Goal: Information Seeking & Learning: Learn about a topic

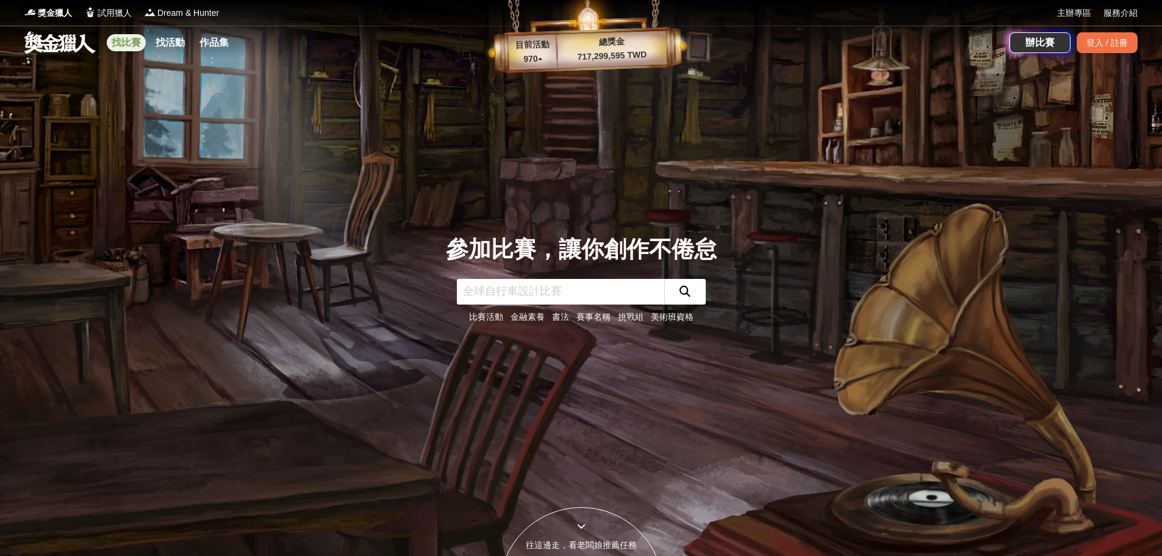
click at [120, 45] on link "找比賽" at bounding box center [126, 42] width 39 height 17
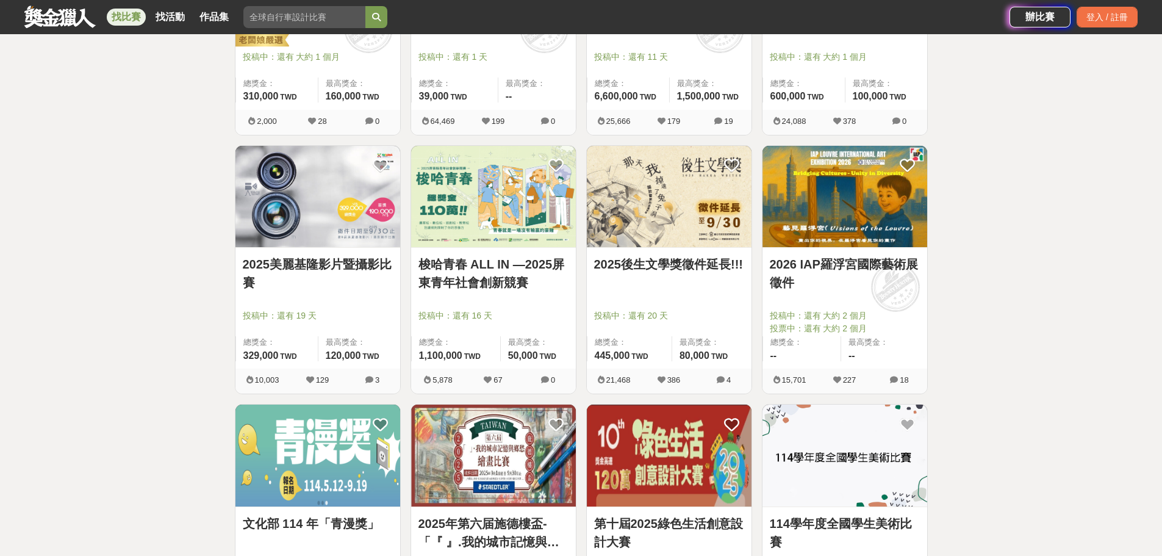
scroll to position [1159, 0]
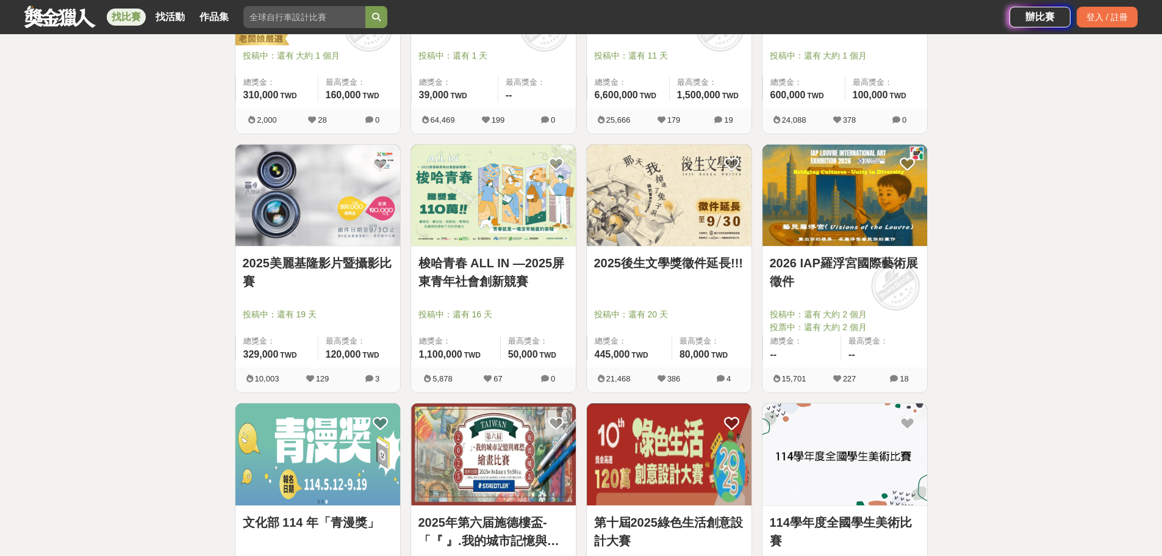
drag, startPoint x: 318, startPoint y: 277, endPoint x: 10, endPoint y: 257, distance: 308.7
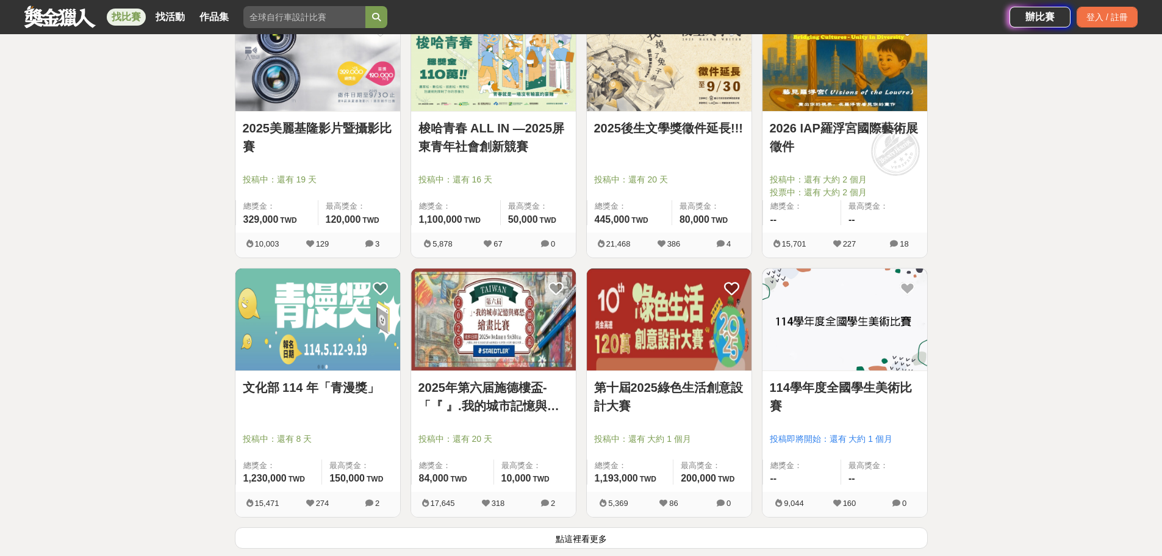
scroll to position [1403, 0]
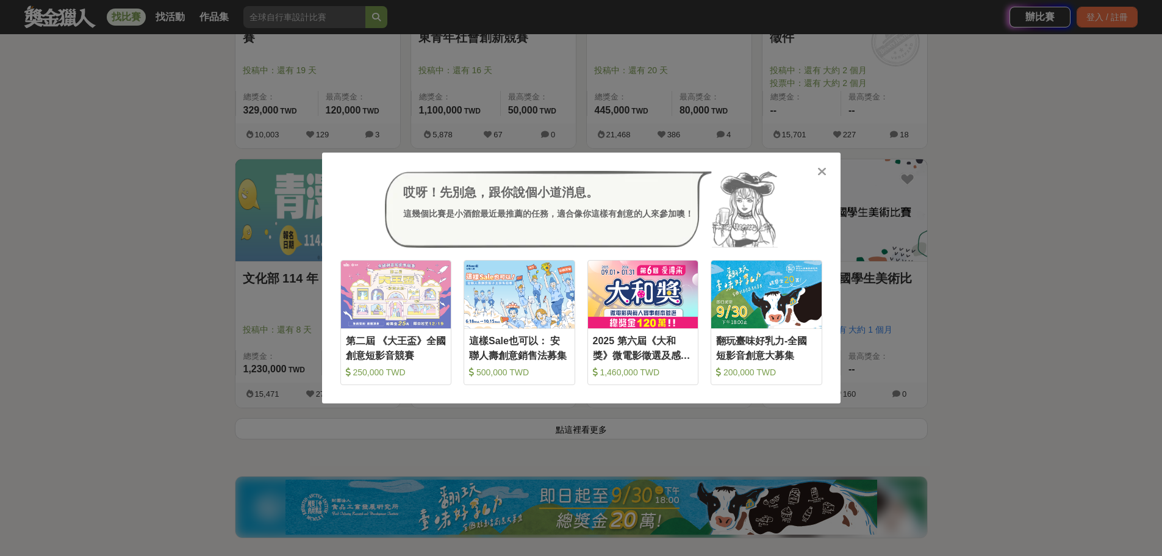
click at [1068, 298] on div "哎呀！先別急，跟你說個小道消息。 這幾個比賽是小酒館最近最推薦的任務，適合像你這樣有創意的人來參加噢！ 收藏 第二屆 《大王盃》全國創意短影音競賽 250,0…" at bounding box center [581, 278] width 1162 height 556
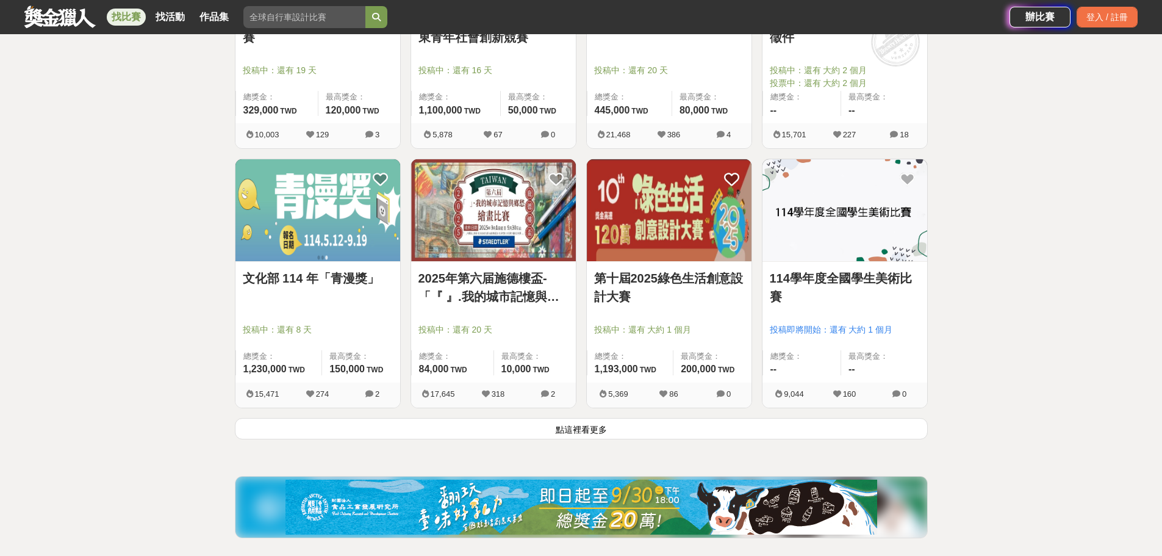
click at [637, 433] on button "點這裡看更多" at bounding box center [581, 428] width 693 height 21
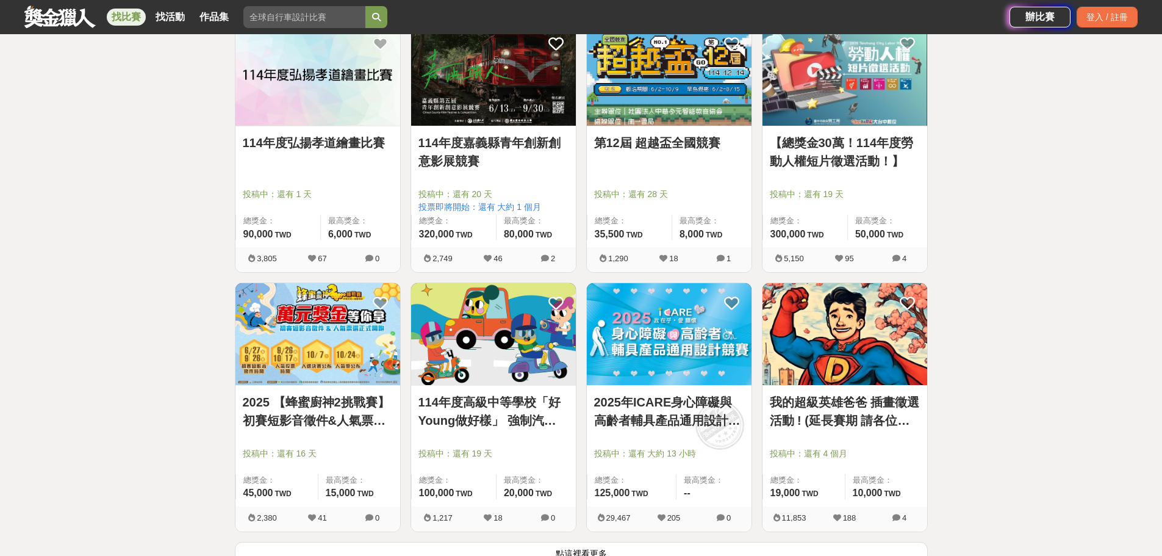
scroll to position [2928, 0]
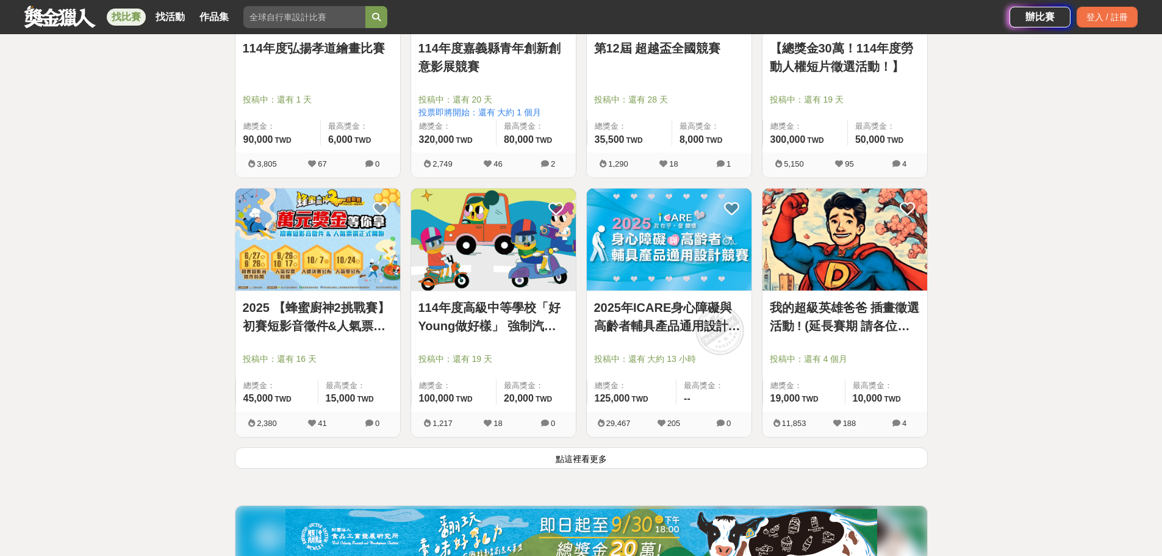
click at [696, 453] on button "點這裡看更多" at bounding box center [581, 457] width 693 height 21
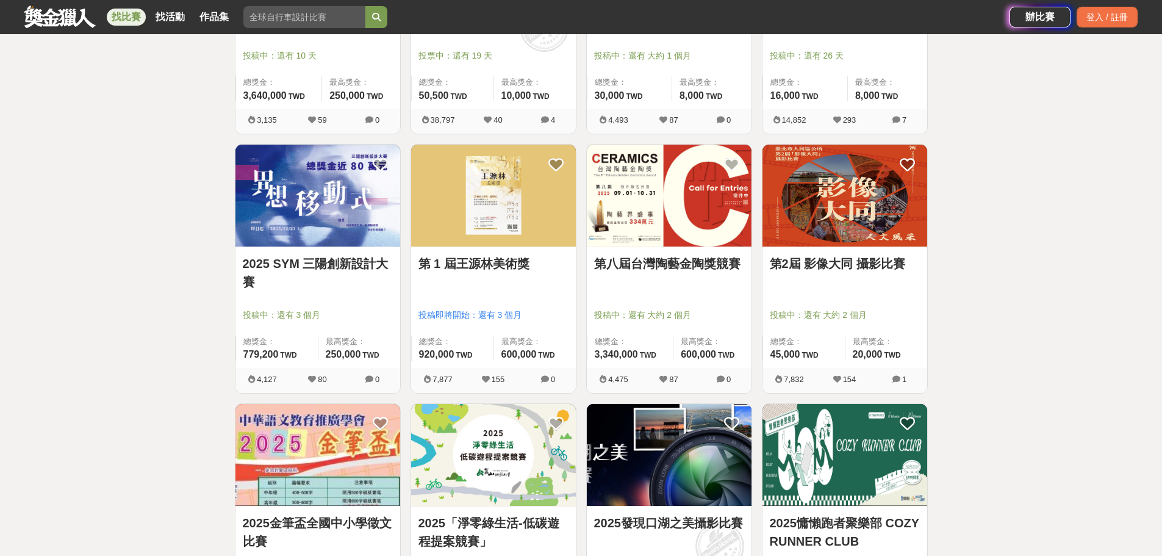
scroll to position [4270, 0]
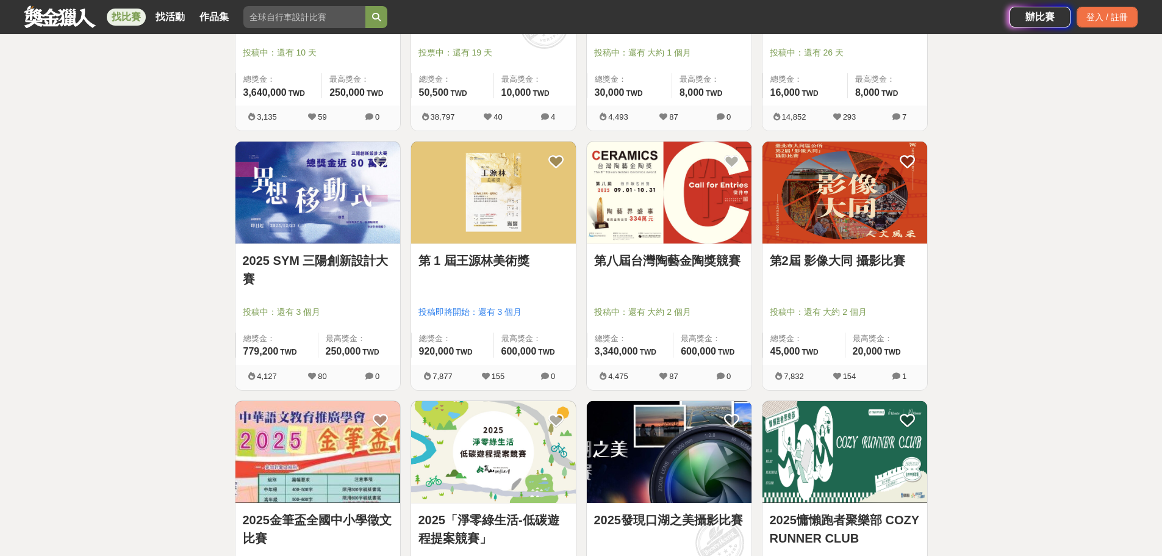
click at [311, 221] on img at bounding box center [317, 193] width 165 height 102
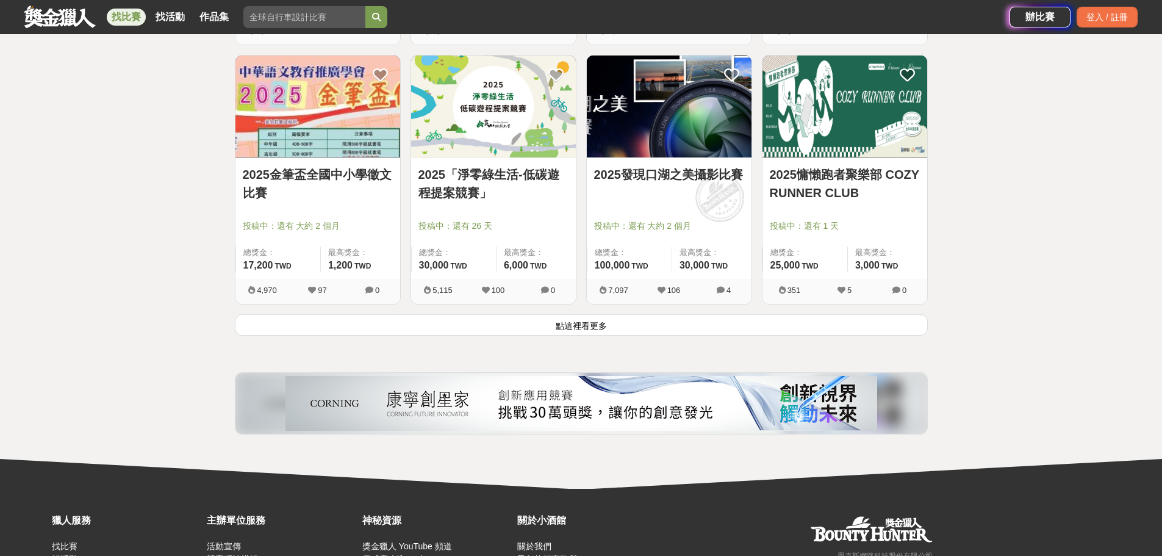
scroll to position [4636, 0]
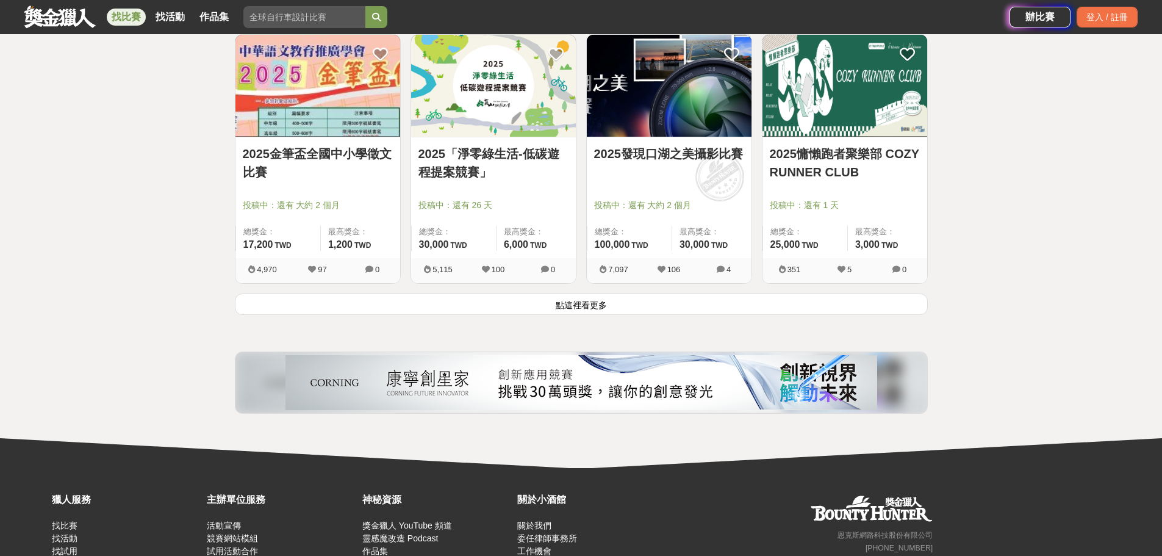
click at [550, 302] on button "點這裡看更多" at bounding box center [581, 303] width 693 height 21
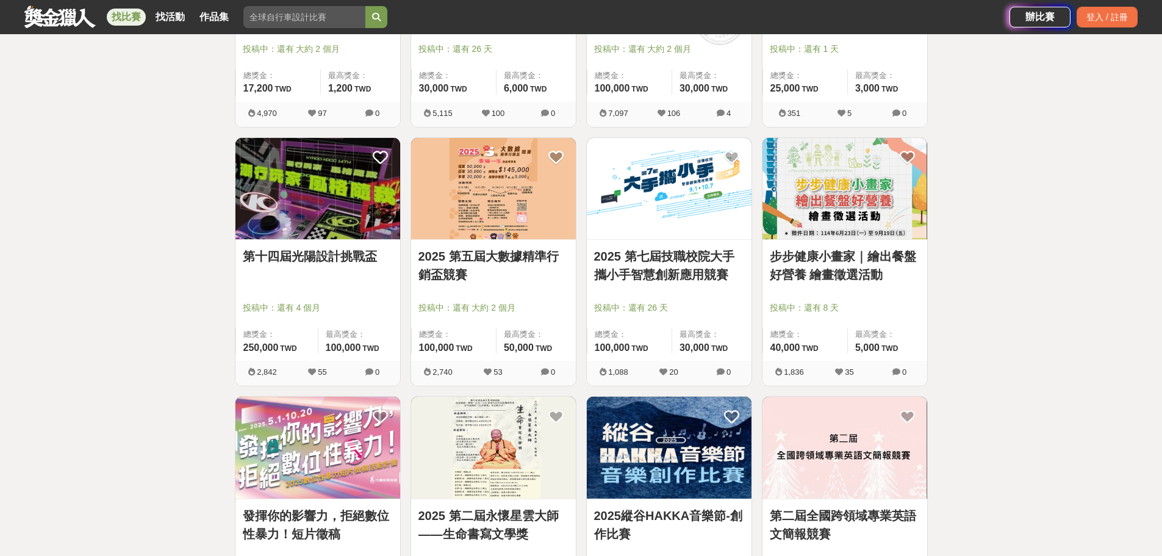
scroll to position [4880, 0]
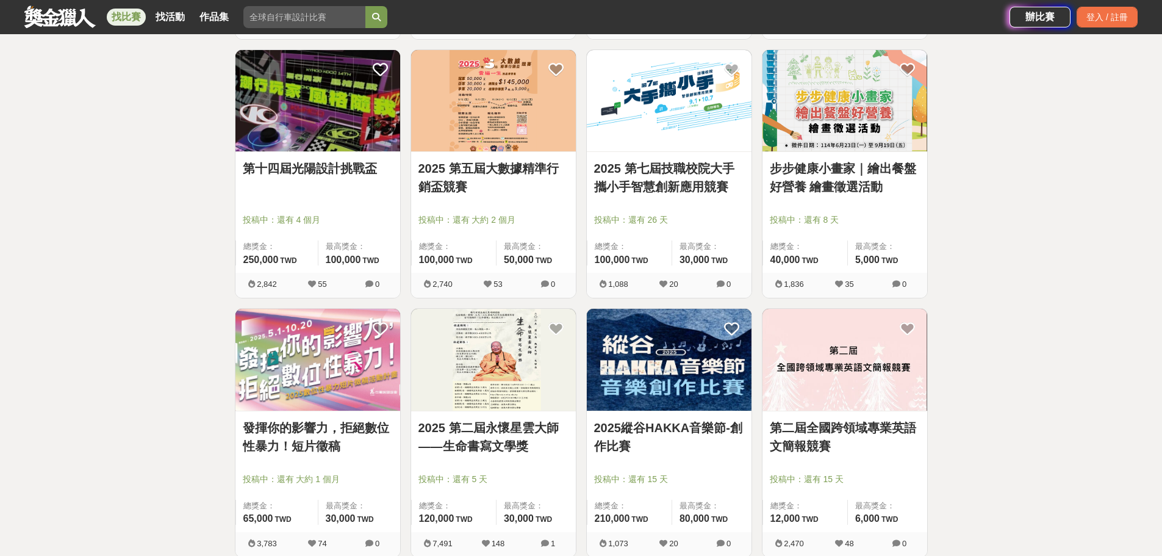
click at [336, 442] on link "發揮你的影響力，拒絕數位性暴力！短片徵稿" at bounding box center [318, 436] width 150 height 37
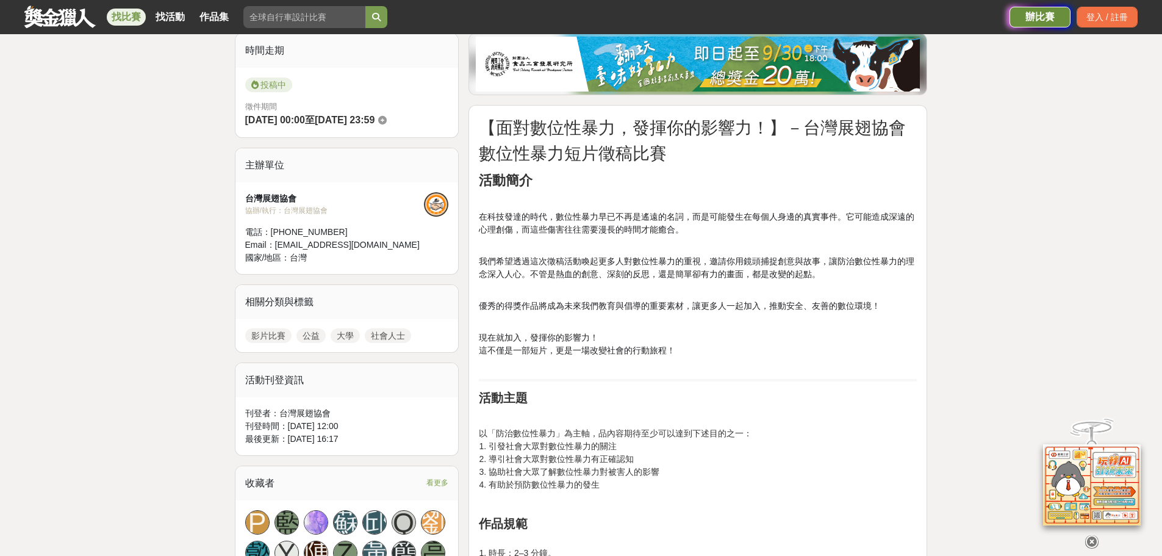
scroll to position [727, 0]
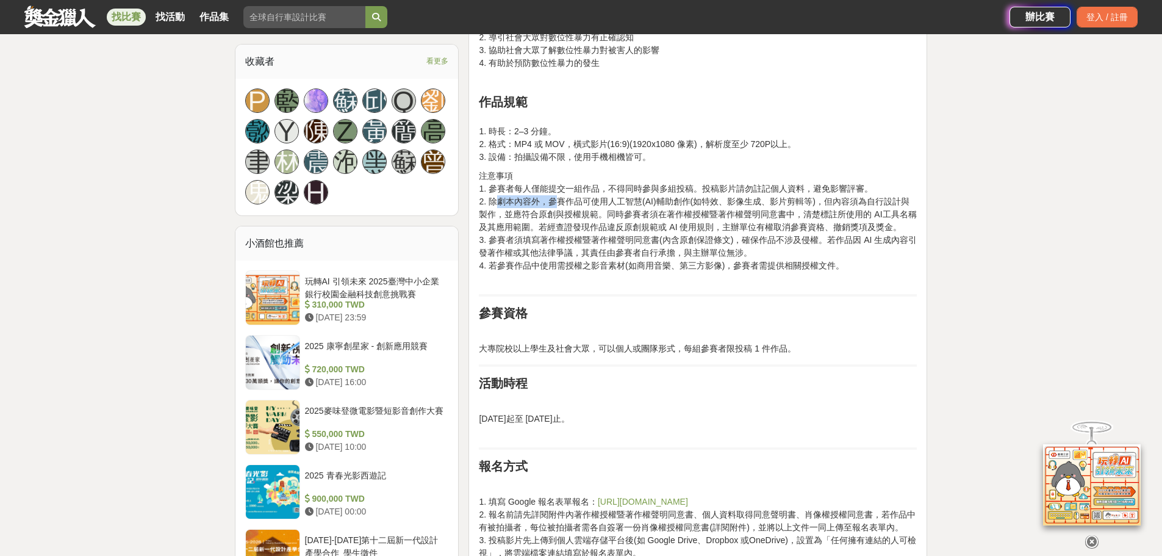
drag, startPoint x: 495, startPoint y: 203, endPoint x: 561, endPoint y: 207, distance: 65.4
click at [561, 207] on p "注意事項 1. 參賽者每人僅能提交一組作品，不得同時參與多組投稿。投稿影片請勿註記個人資料，避免影響評審。 2. 除劇本內容外，參賽作品可使用人工智慧(AI)…" at bounding box center [698, 227] width 438 height 115
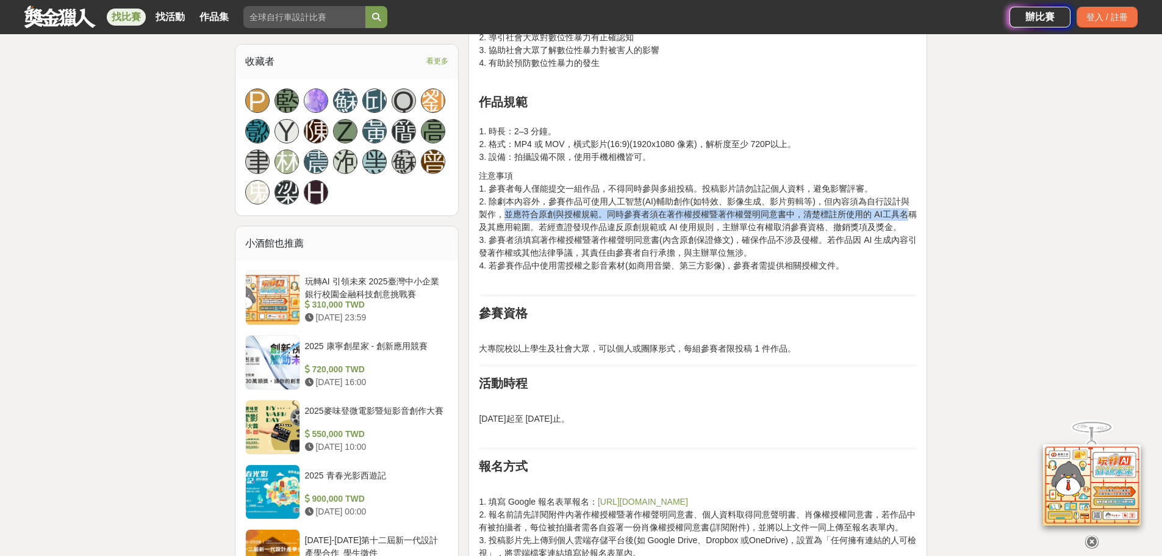
drag, startPoint x: 508, startPoint y: 219, endPoint x: 910, endPoint y: 210, distance: 402.1
click at [910, 210] on p "注意事項 1. 參賽者每人僅能提交一組作品，不得同時參與多組投稿。投稿影片請勿註記個人資料，避免影響評審。 2. 除劇本內容外，參賽作品可使用人工智慧(AI)…" at bounding box center [698, 227] width 438 height 115
click at [812, 217] on p "注意事項 1. 參賽者每人僅能提交一組作品，不得同時參與多組投稿。投稿影片請勿註記個人資料，避免影響評審。 2. 除劇本內容外，參賽作品可使用人工智慧(AI)…" at bounding box center [698, 227] width 438 height 115
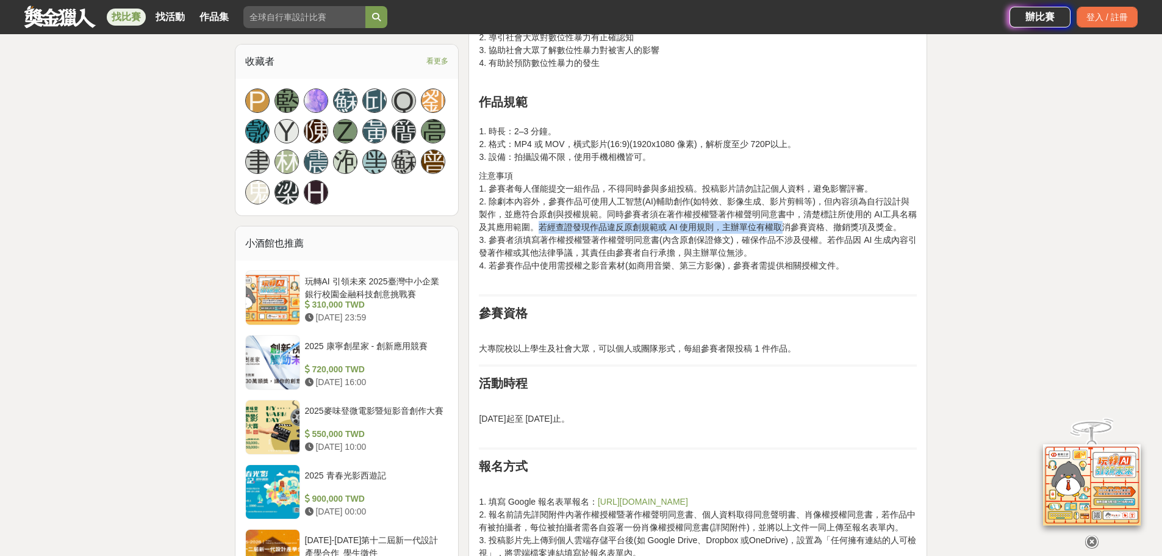
drag, startPoint x: 584, startPoint y: 226, endPoint x: 780, endPoint y: 228, distance: 195.8
click at [780, 228] on p "注意事項 1. 參賽者每人僅能提交一組作品，不得同時參與多組投稿。投稿影片請勿註記個人資料，避免影響評審。 2. 除劇本內容外，參賽作品可使用人工智慧(AI)…" at bounding box center [698, 227] width 438 height 115
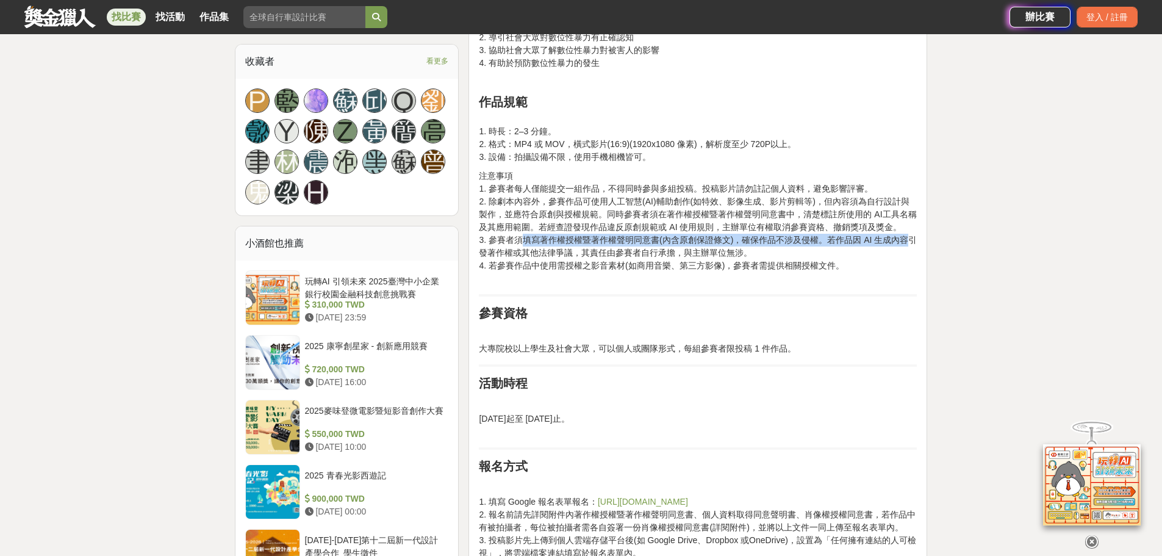
drag, startPoint x: 523, startPoint y: 238, endPoint x: 909, endPoint y: 242, distance: 385.6
click at [909, 242] on p "注意事項 1. 參賽者每人僅能提交一組作品，不得同時參與多組投稿。投稿影片請勿註記個人資料，避免影響評審。 2. 除劇本內容外，參賽作品可使用人工智慧(AI)…" at bounding box center [698, 227] width 438 height 115
click at [656, 257] on p "注意事項 1. 參賽者每人僅能提交一組作品，不得同時參與多組投稿。投稿影片請勿註記個人資料，避免影響評審。 2. 除劇本內容外，參賽作品可使用人工智慧(AI)…" at bounding box center [698, 227] width 438 height 115
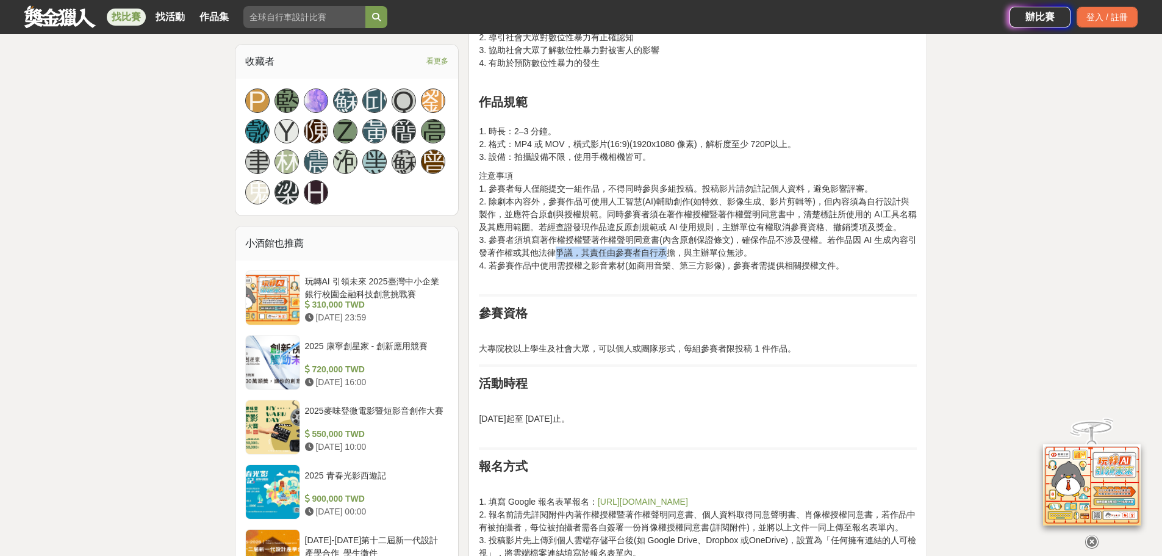
drag, startPoint x: 555, startPoint y: 255, endPoint x: 664, endPoint y: 248, distance: 108.8
click at [664, 248] on p "注意事項 1. 參賽者每人僅能提交一組作品，不得同時參與多組投稿。投稿影片請勿註記個人資料，避免影響評審。 2. 除劇本內容外，參賽作品可使用人工智慧(AI)…" at bounding box center [698, 227] width 438 height 115
click at [678, 253] on p "注意事項 1. 參賽者每人僅能提交一組作品，不得同時參與多組投稿。投稿影片請勿註記個人資料，避免影響評審。 2. 除劇本內容外，參賽作品可使用人工智慧(AI)…" at bounding box center [698, 227] width 438 height 115
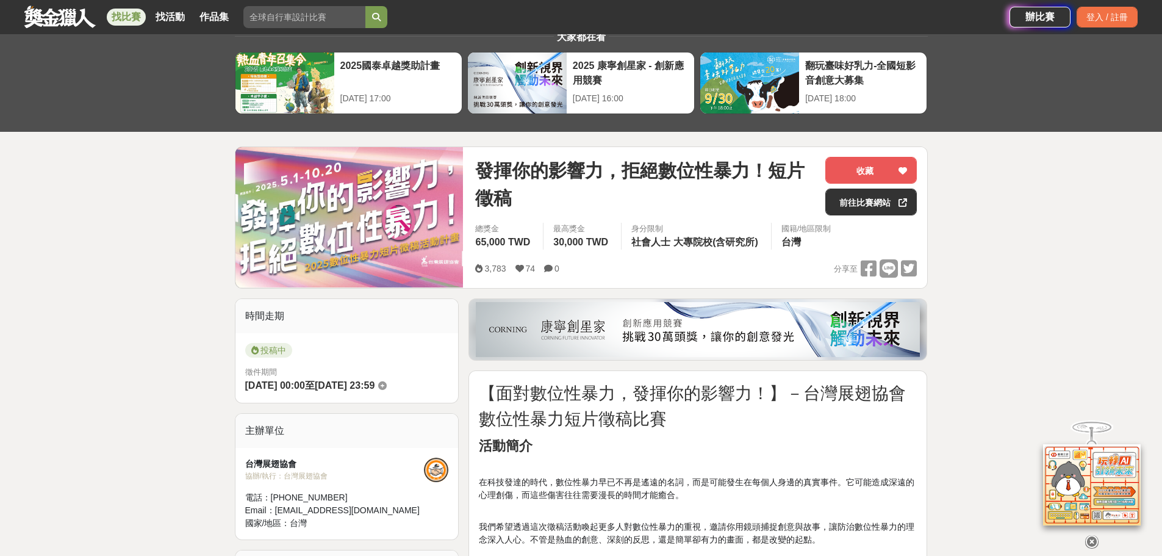
scroll to position [61, 0]
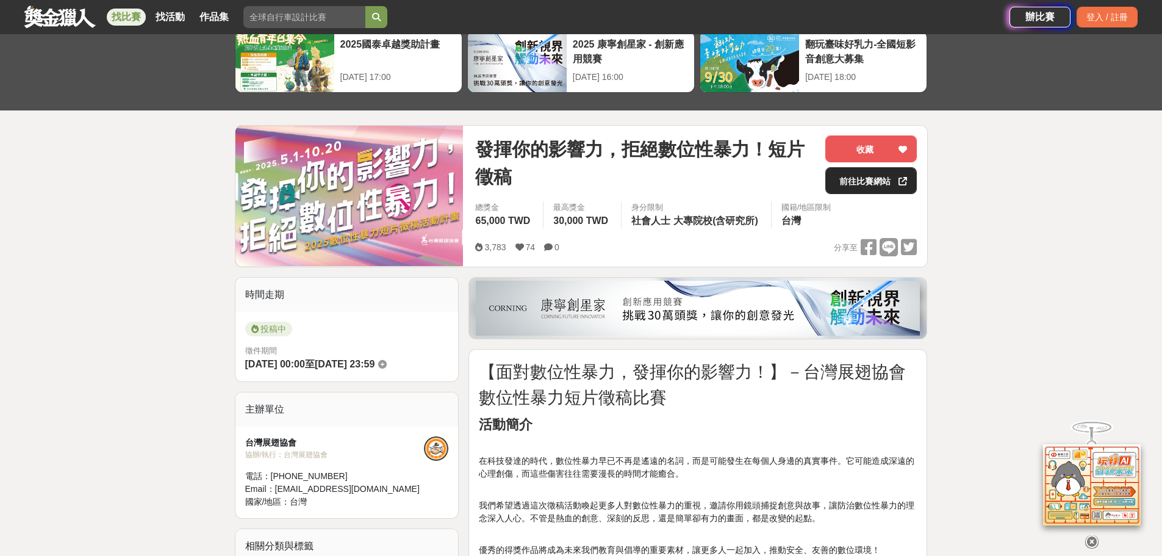
click at [910, 182] on link "前往比賽網站" at bounding box center [871, 180] width 92 height 27
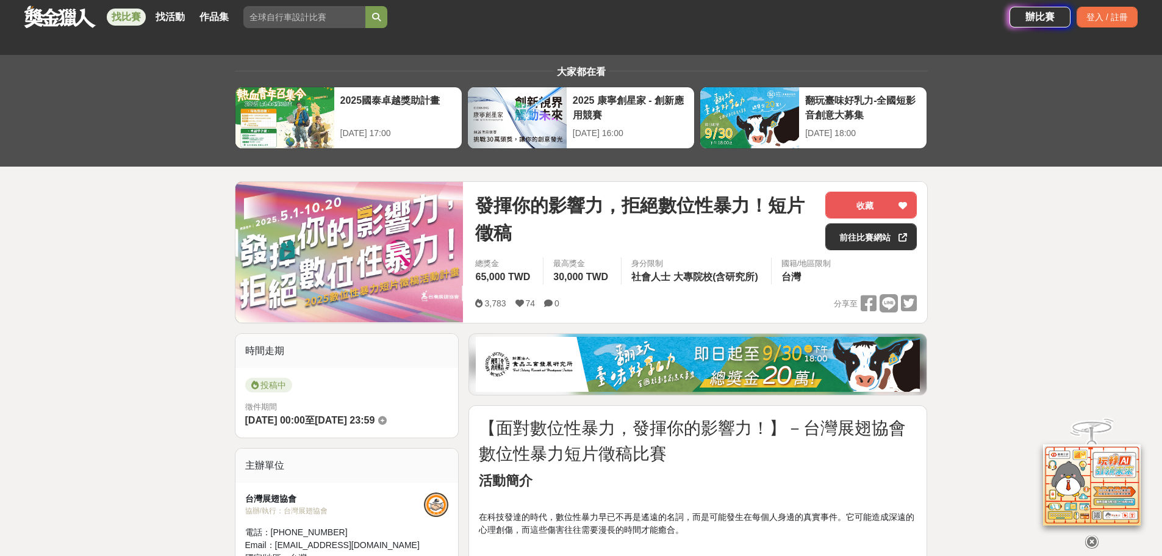
scroll to position [0, 0]
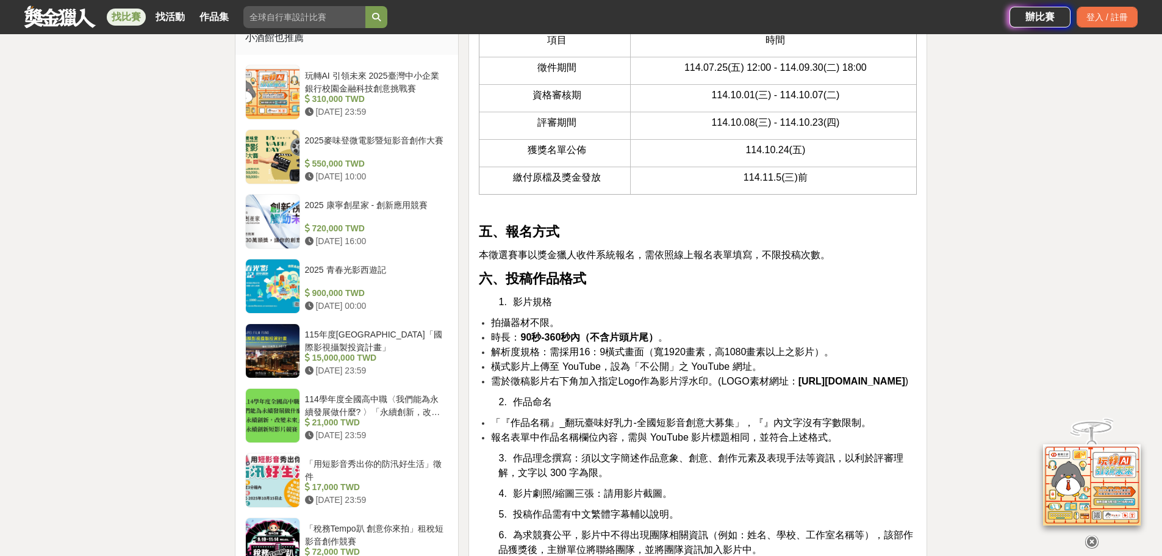
scroll to position [1313, 0]
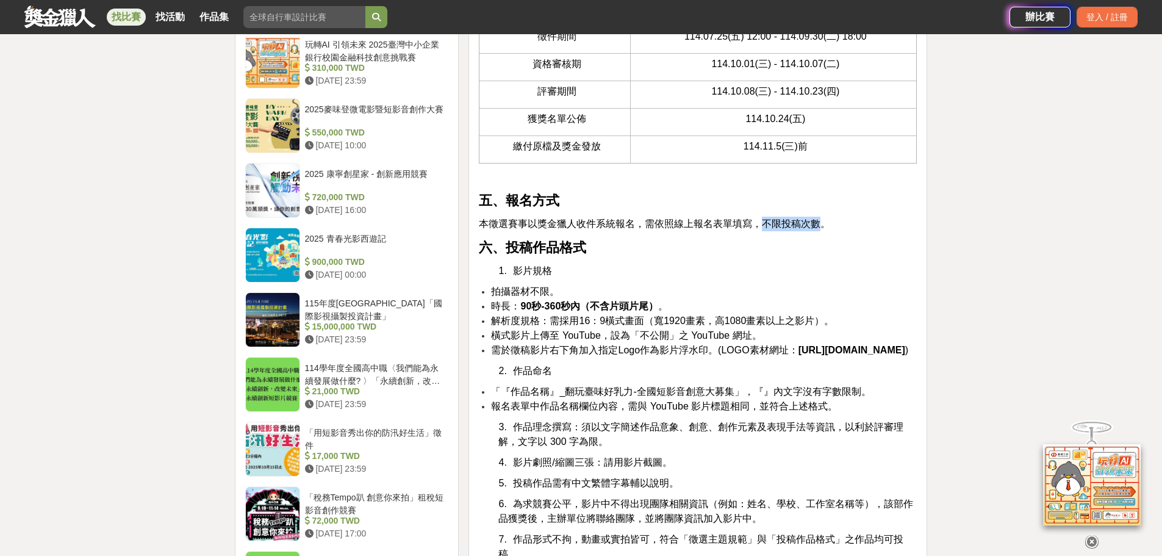
drag, startPoint x: 763, startPoint y: 237, endPoint x: 824, endPoint y: 242, distance: 61.9
click at [824, 229] on span "本徵選賽事以獎金獵人收件系統報名，需依照線上報名表單填寫，不限投稿次數。" at bounding box center [654, 223] width 351 height 10
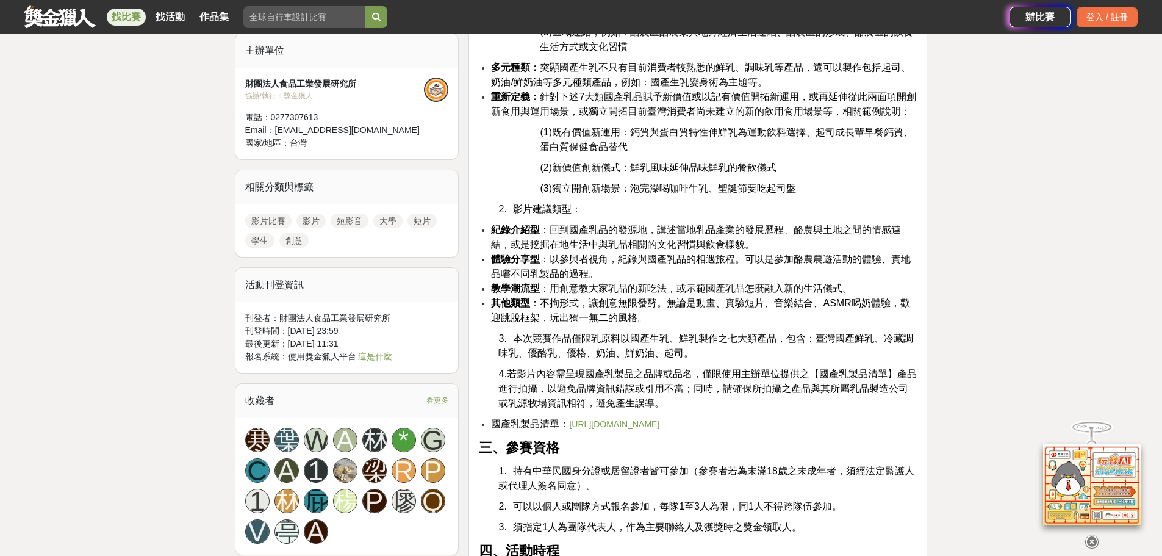
scroll to position [947, 0]
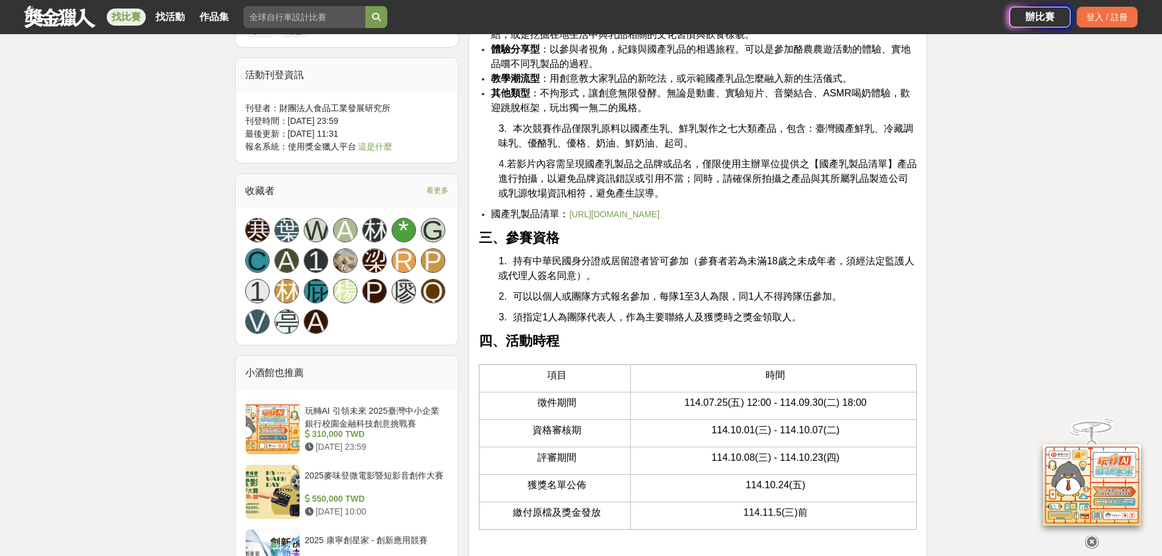
click at [437, 182] on div "收藏者 看更多" at bounding box center [346, 191] width 223 height 34
click at [440, 193] on span "看更多" at bounding box center [437, 190] width 22 height 13
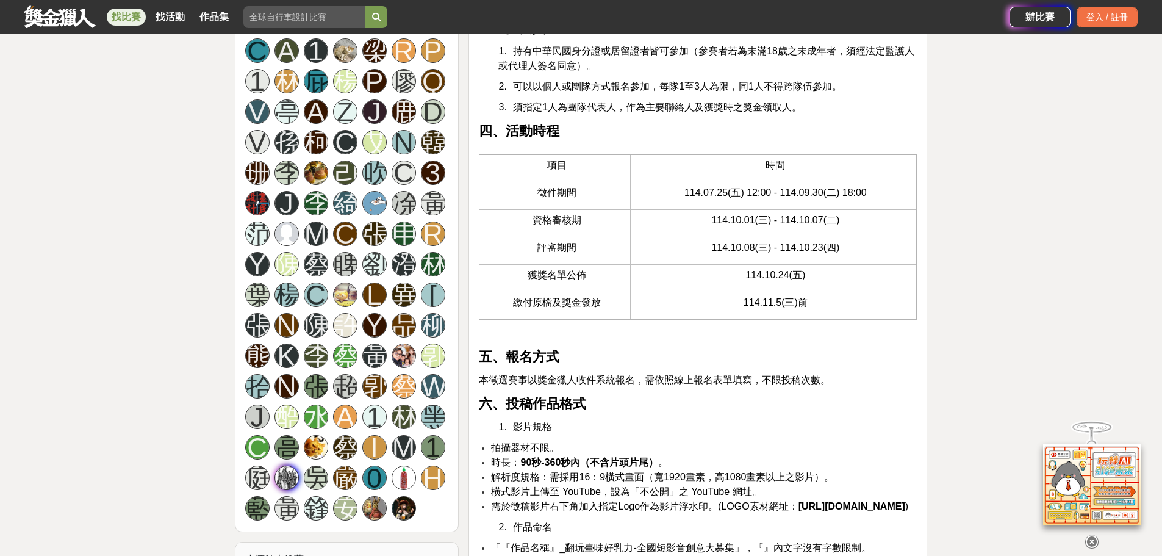
scroll to position [1435, 0]
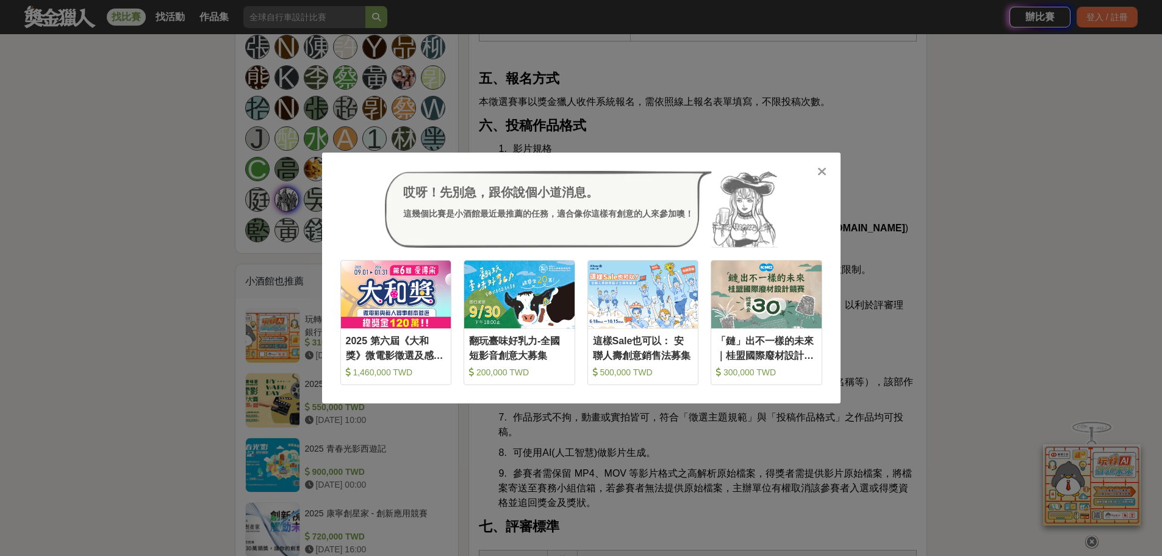
click at [811, 172] on div "哎呀！先別急，跟你說個小道消息。 這幾個比賽是小酒館最近最推薦的任務，適合像你這樣有創意的人來參加噢！" at bounding box center [581, 209] width 482 height 77
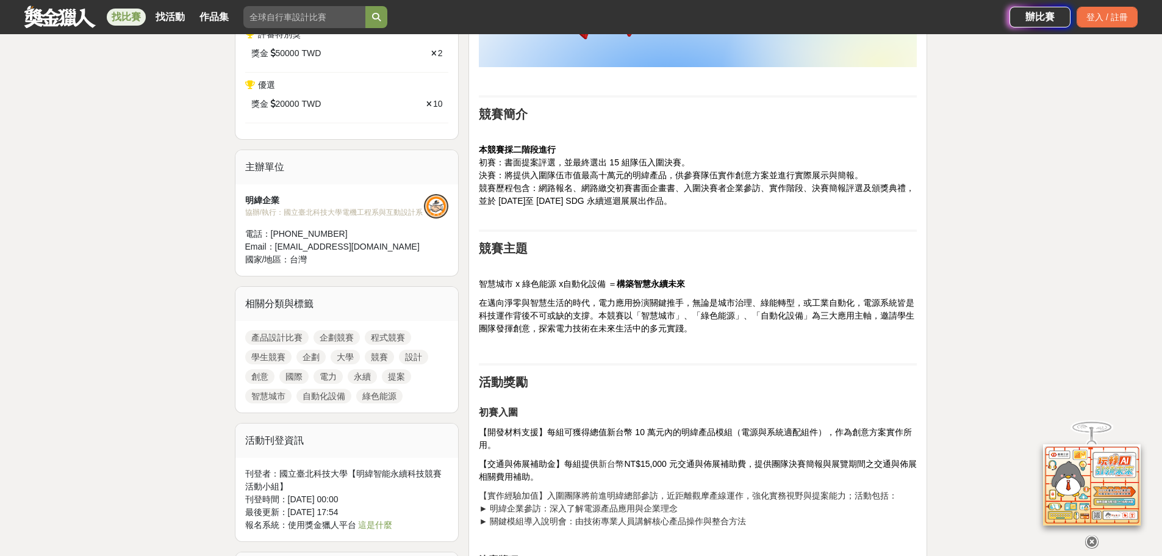
scroll to position [671, 0]
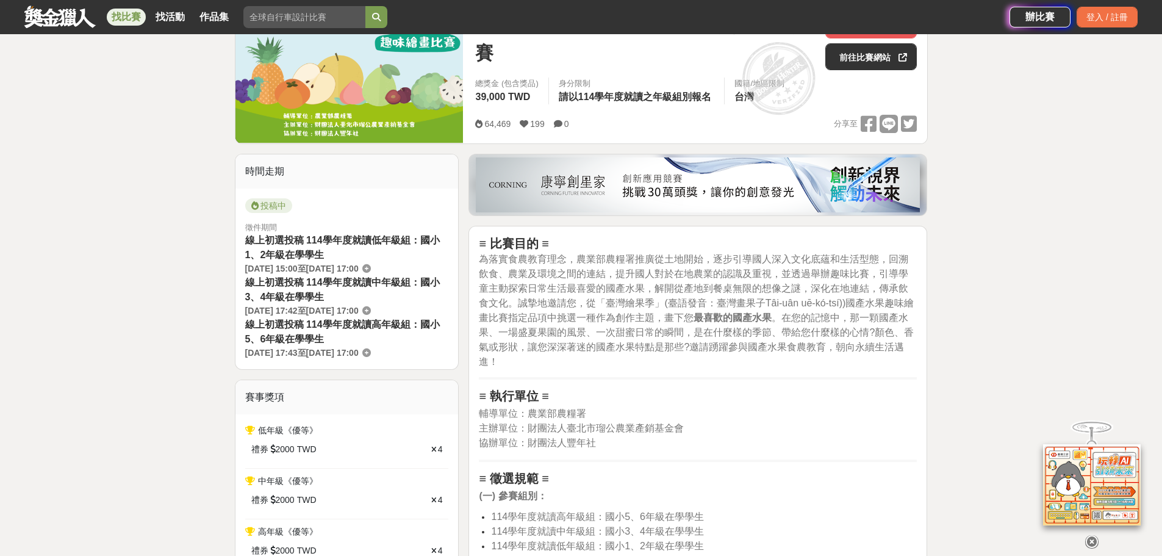
scroll to position [183, 0]
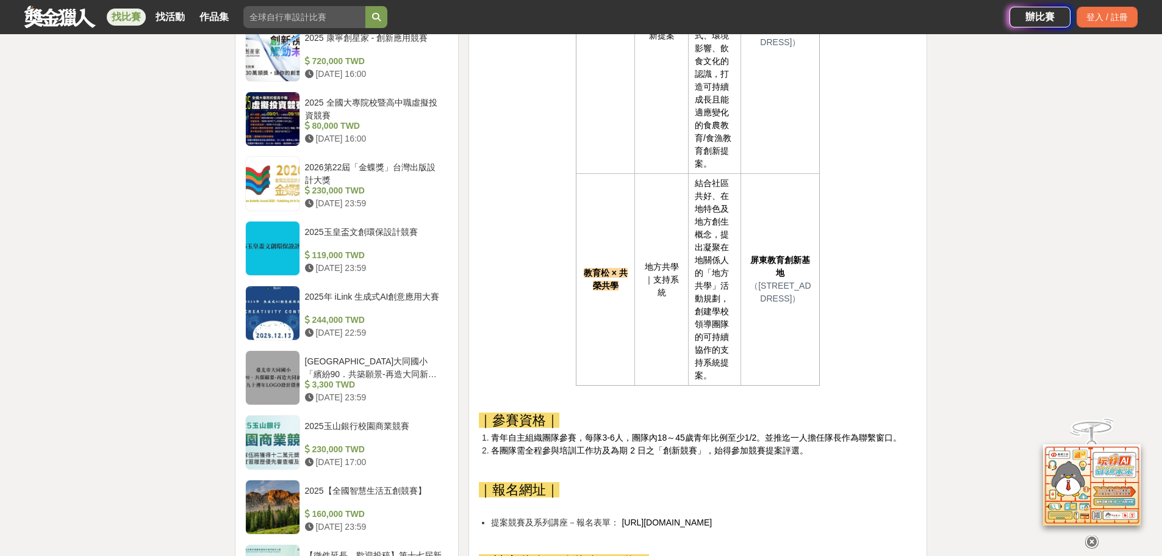
scroll to position [1586, 0]
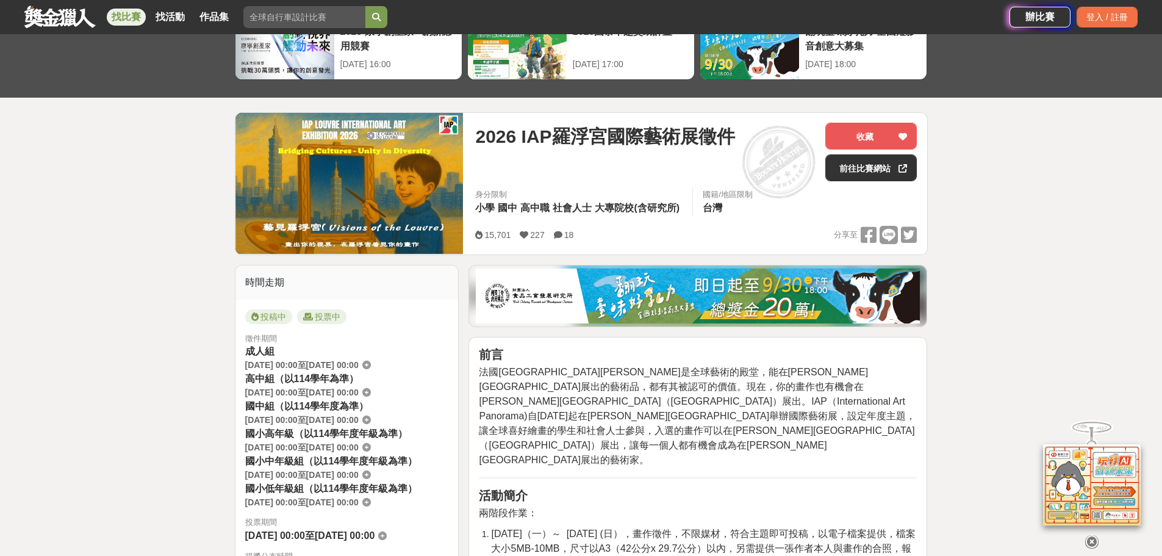
scroll to position [244, 0]
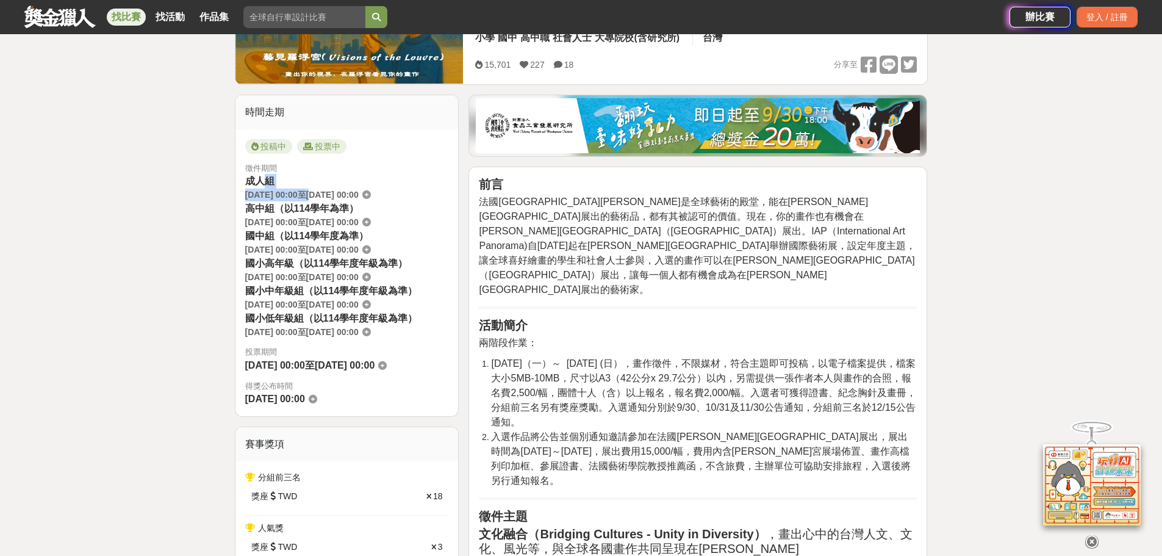
drag, startPoint x: 260, startPoint y: 187, endPoint x: 335, endPoint y: 189, distance: 75.0
click at [335, 189] on div "成人組 [DATE] 00:00 至 [DATE] 00:00" at bounding box center [347, 187] width 204 height 27
click at [347, 192] on span "2025-11-10 00:00" at bounding box center [332, 195] width 52 height 10
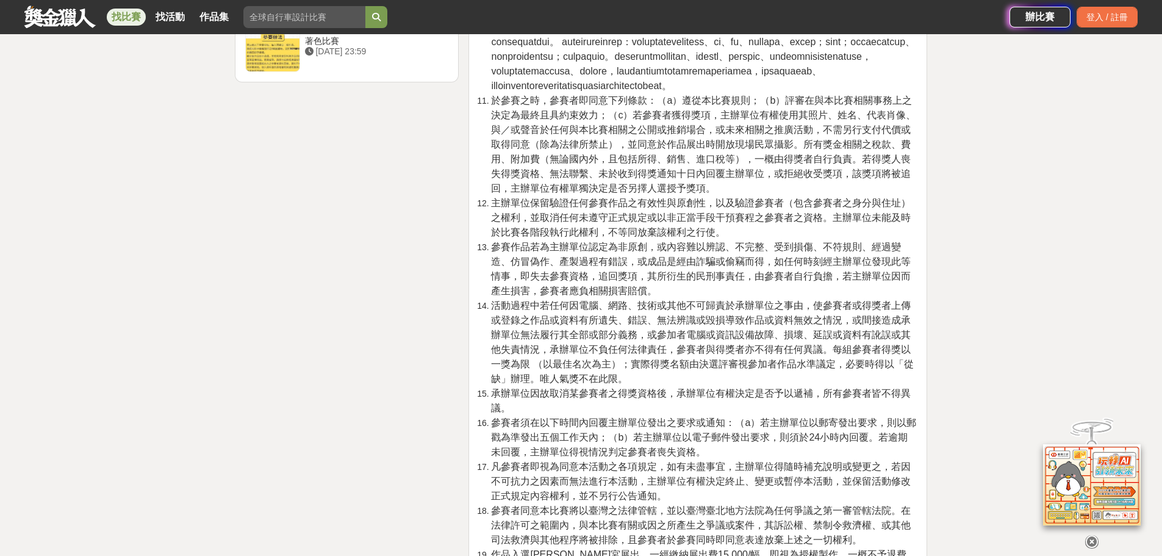
scroll to position [2503, 0]
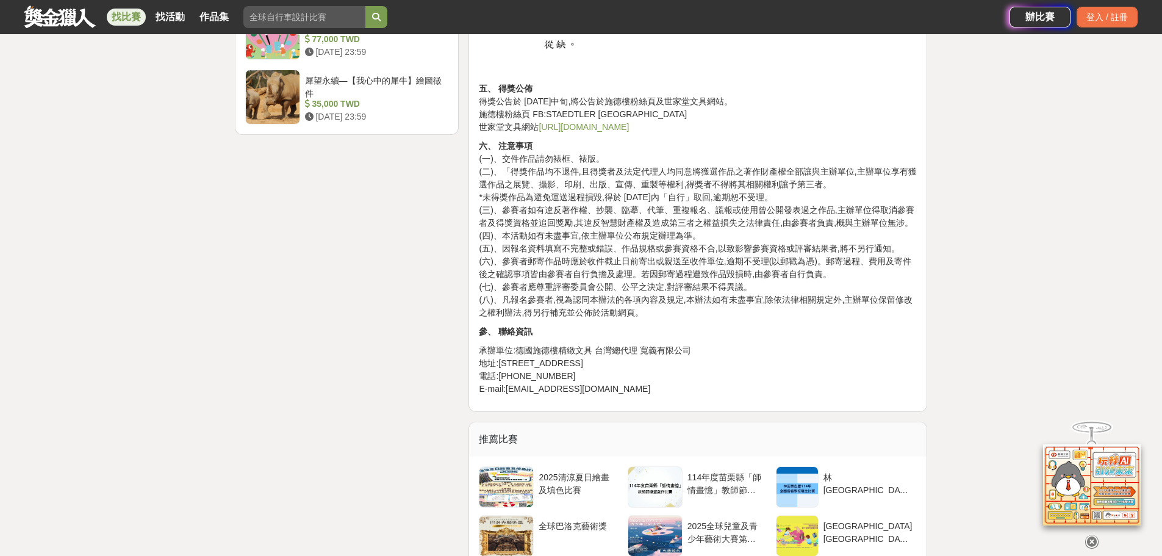
scroll to position [1708, 0]
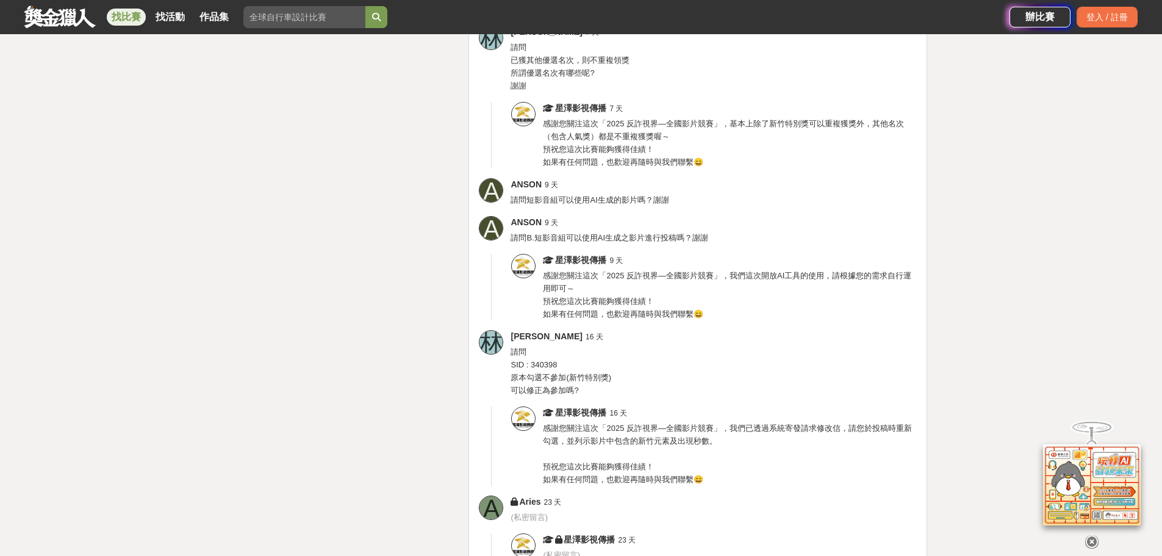
scroll to position [4524, 0]
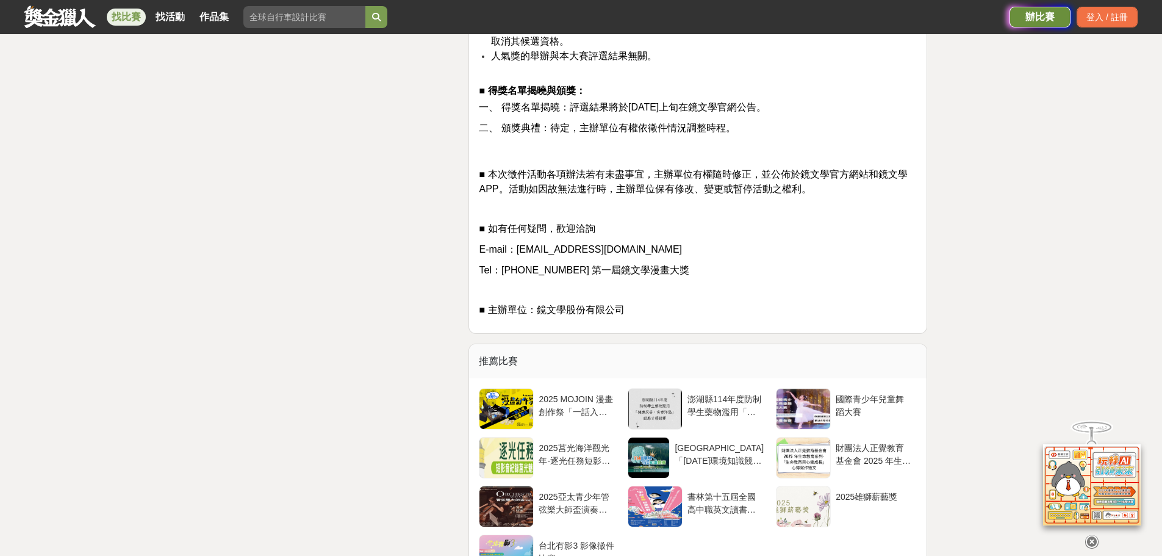
scroll to position [2665, 0]
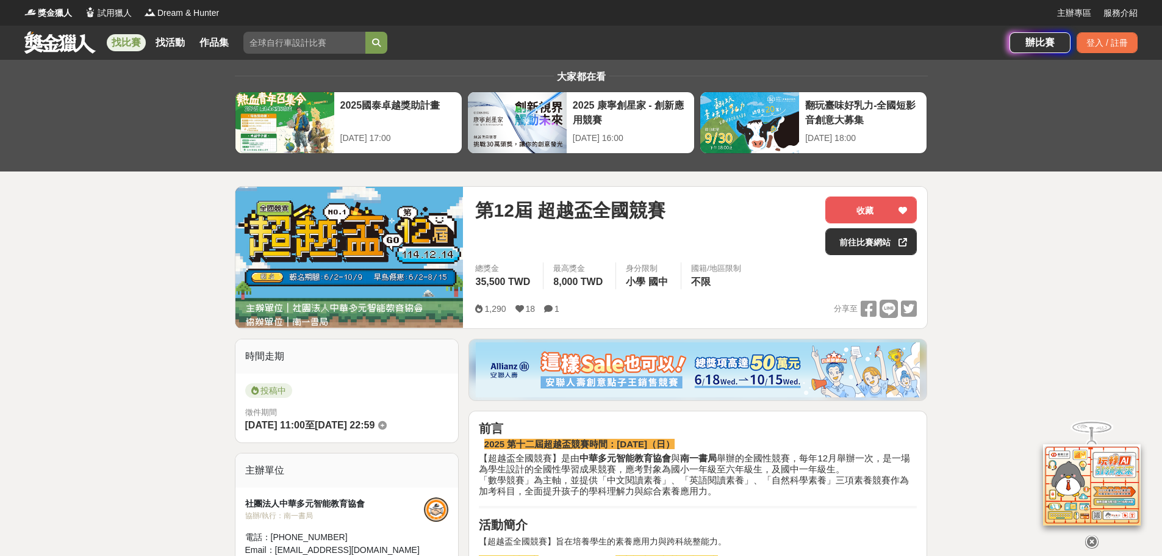
scroll to position [122, 0]
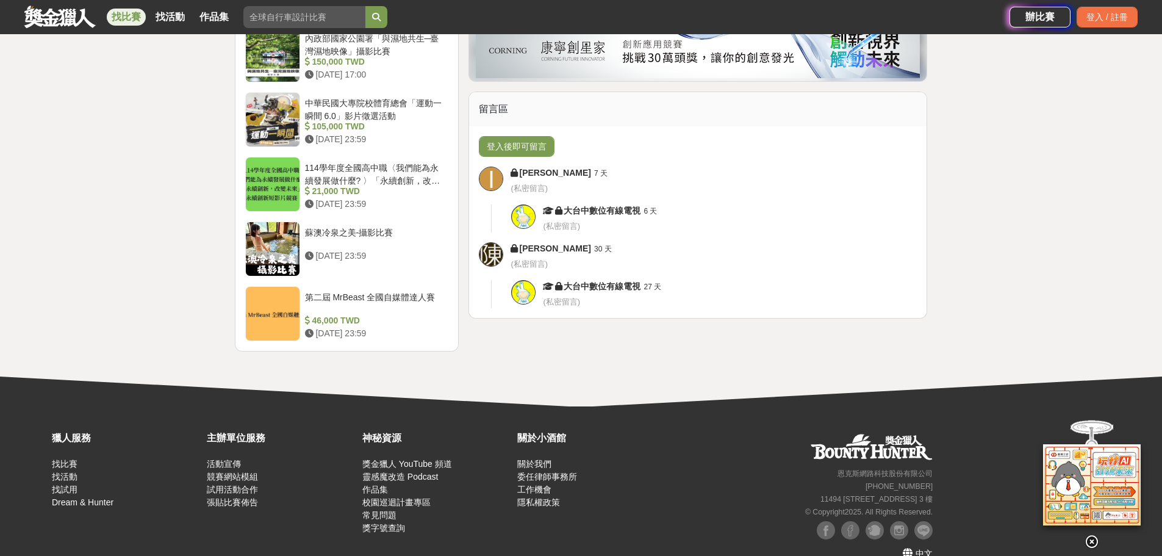
scroll to position [1553, 0]
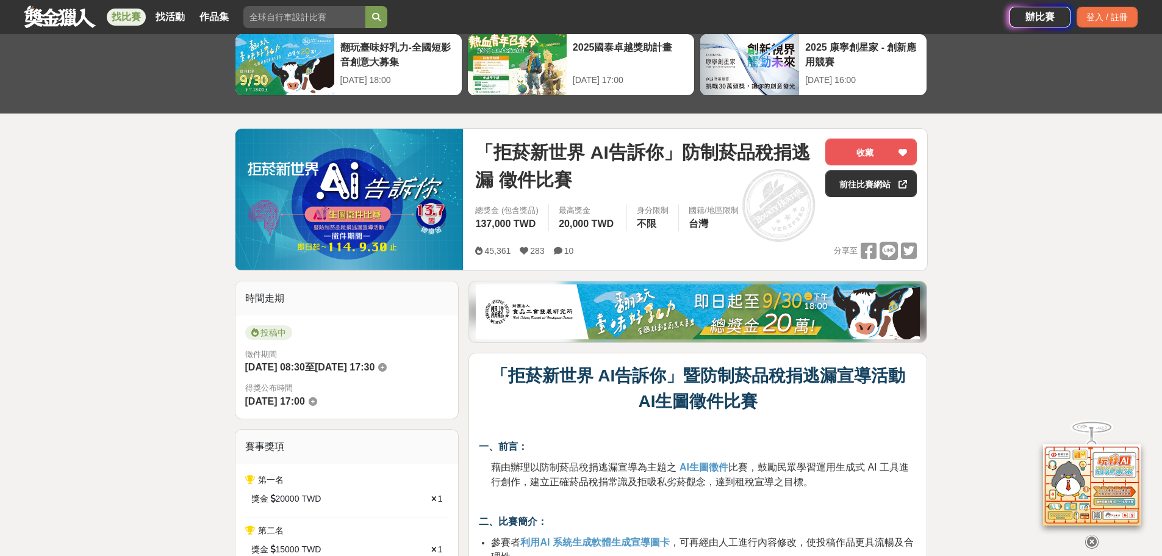
scroll to position [63, 0]
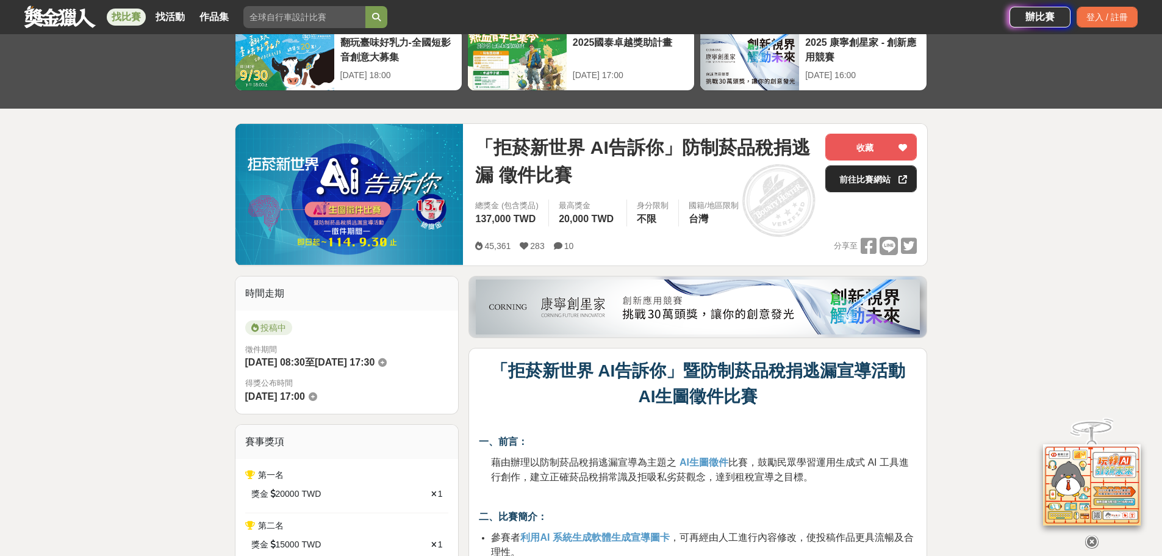
click at [880, 174] on link "前往比賽網站" at bounding box center [871, 178] width 92 height 27
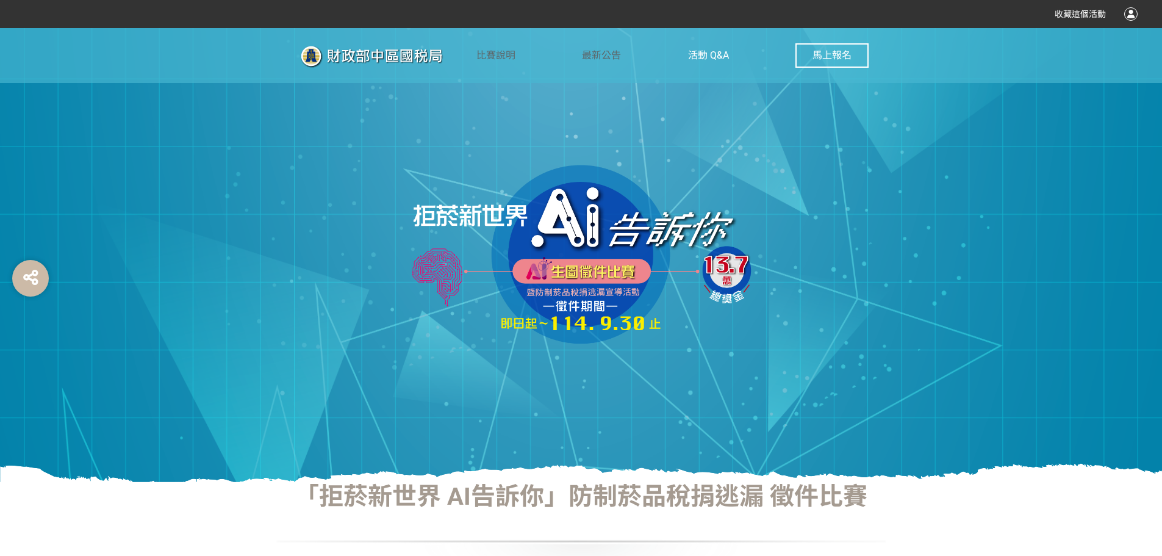
click at [693, 60] on span "活動 Q&A" at bounding box center [708, 55] width 41 height 12
click at [713, 57] on span "活動 Q&A" at bounding box center [708, 55] width 41 height 12
click at [598, 48] on link "最新公告" at bounding box center [601, 55] width 39 height 55
click at [494, 54] on span "比賽說明" at bounding box center [495, 55] width 39 height 12
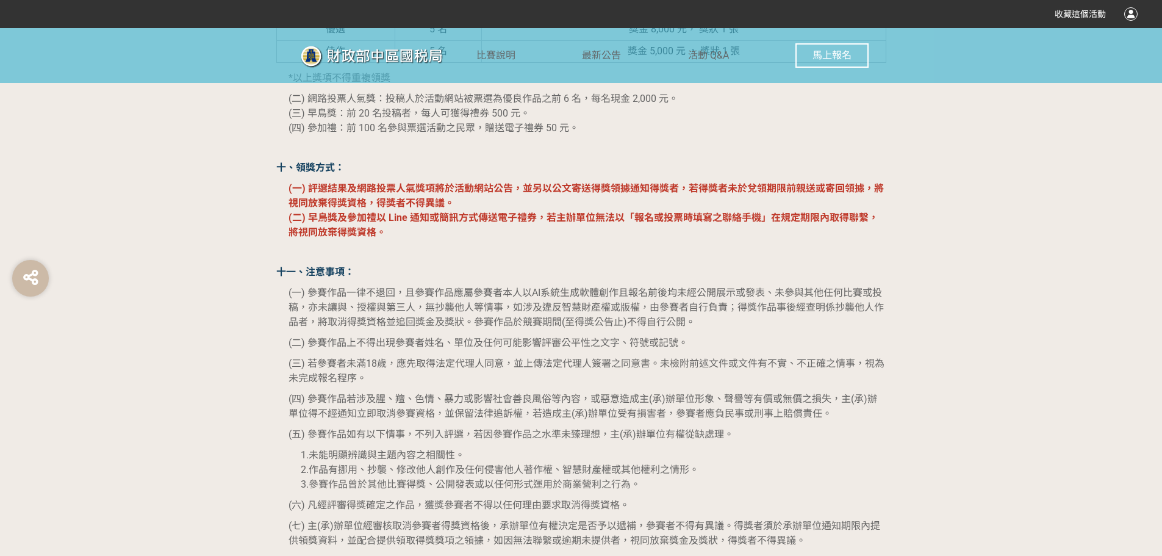
scroll to position [2074, 0]
drag, startPoint x: 401, startPoint y: 290, endPoint x: 522, endPoint y: 284, distance: 120.9
click at [506, 303] on span "(一) 參賽作品一律不退回，且參賽作品應屬參賽者本人以AI系統生成軟體創作且報名前後均未經公開展示或發表、未參與其他任何比賽或投稿，亦未讓與、授權與第三人，無…" at bounding box center [586, 306] width 595 height 41
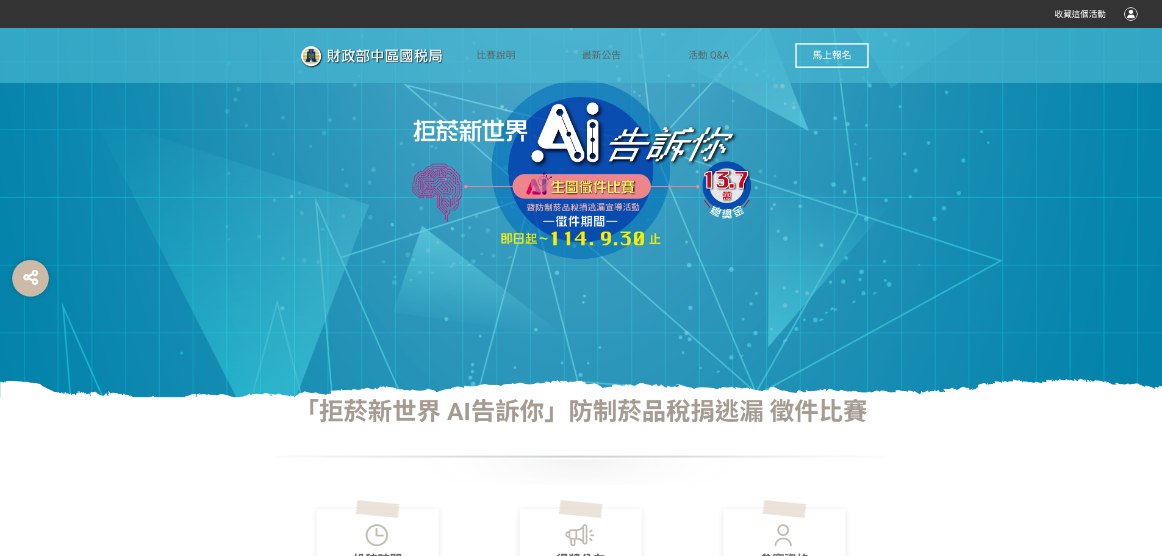
scroll to position [0, 0]
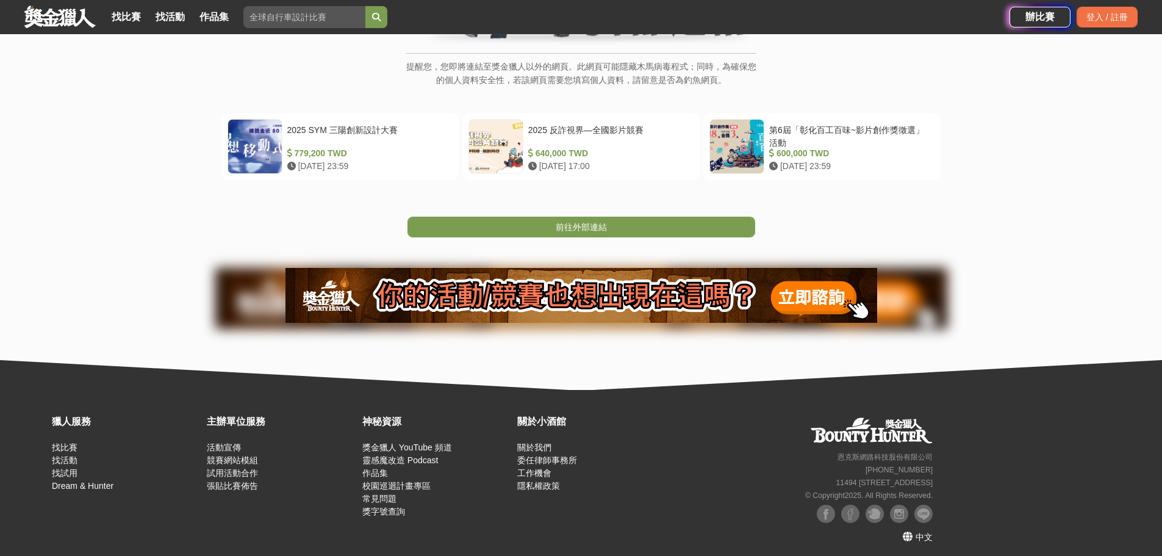
scroll to position [205, 0]
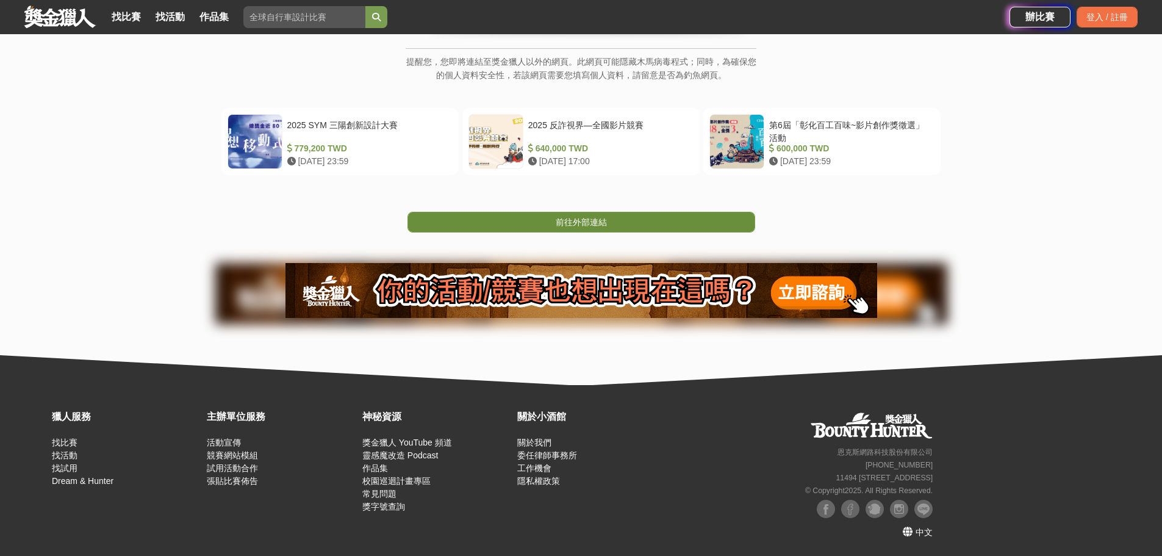
click at [578, 213] on link "前往外部連結" at bounding box center [582, 222] width 348 height 21
